Goal: Task Accomplishment & Management: Use online tool/utility

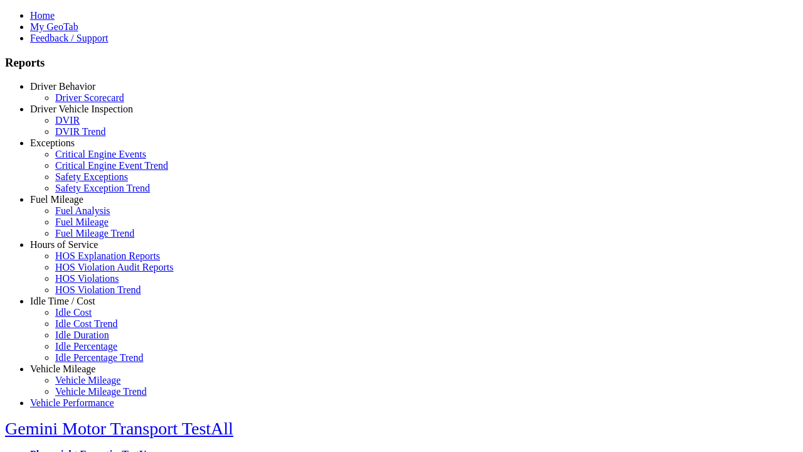
click at [72, 306] on link "Idle Time / Cost" at bounding box center [62, 300] width 65 height 11
click at [82, 317] on link "Idle Cost" at bounding box center [73, 312] width 36 height 11
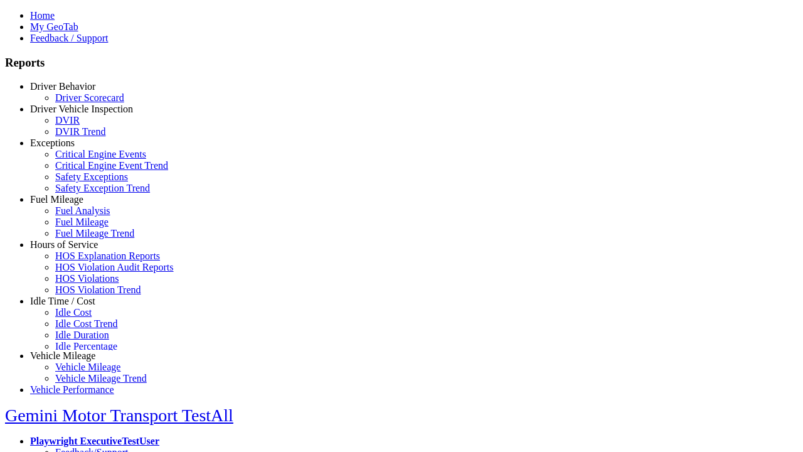
scroll to position [5, 0]
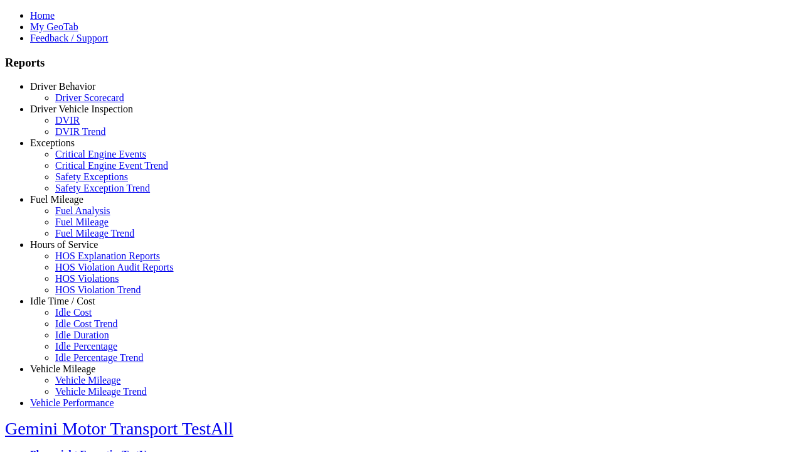
select select
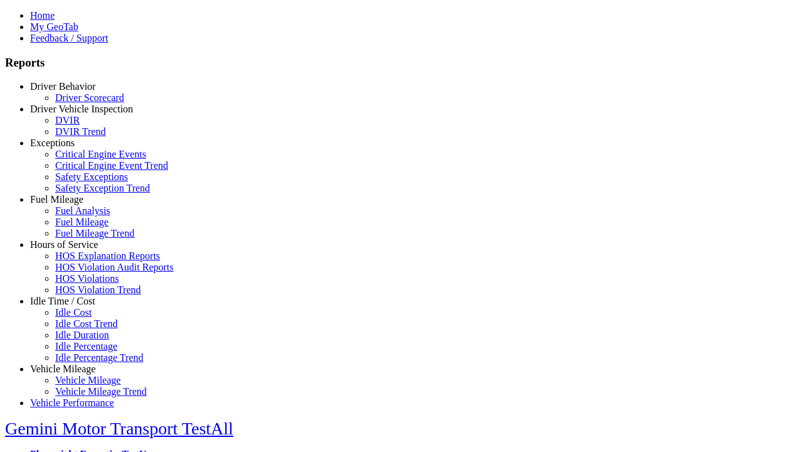
select select
